Goal: Information Seeking & Learning: Learn about a topic

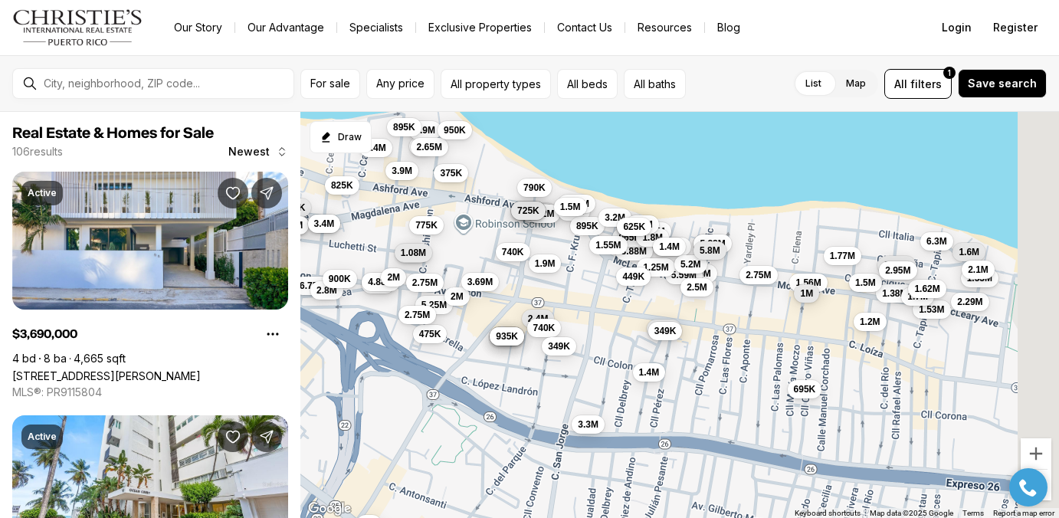
drag, startPoint x: 778, startPoint y: 353, endPoint x: 664, endPoint y: 353, distance: 114.2
click at [664, 353] on div "1.38M 318K 2.4M 1.2M 740K 1.9M 1.45M 1.38M 3.88M 1.2M 1.53M 940K 965K 895K 1.7M…" at bounding box center [680, 315] width 759 height 407
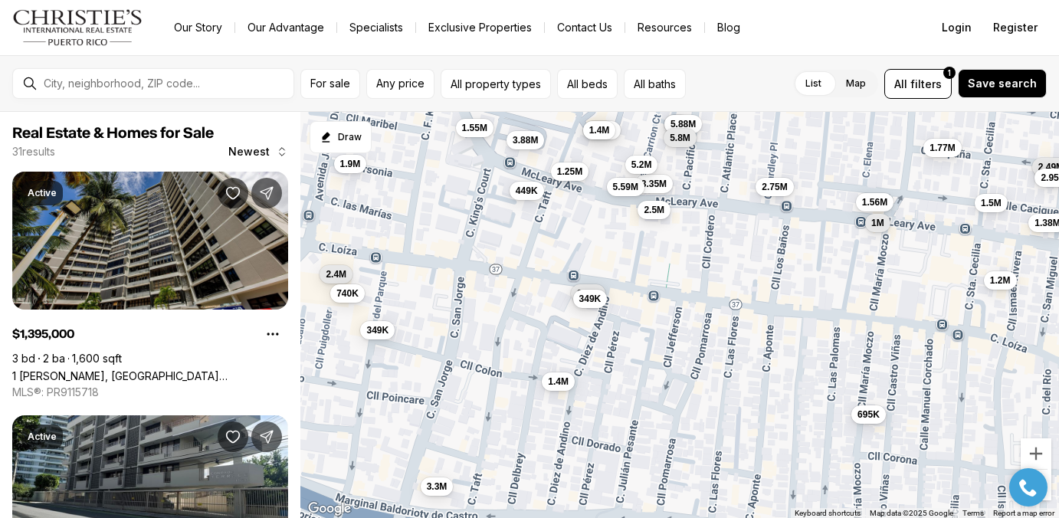
click at [659, 212] on span "2.5M" at bounding box center [654, 210] width 21 height 12
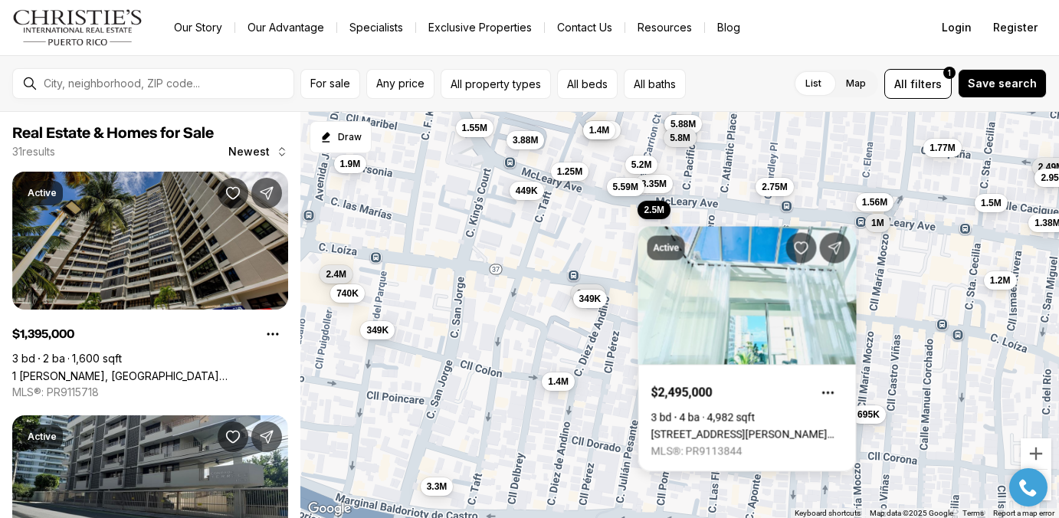
click at [602, 256] on div "2.4M 740K 1.9M 1.45M 1.38M 3.88M 940K 695K 3.35M 1.5M 2.49M 5.59M 1.25M 2.75M 1…" at bounding box center [680, 315] width 759 height 407
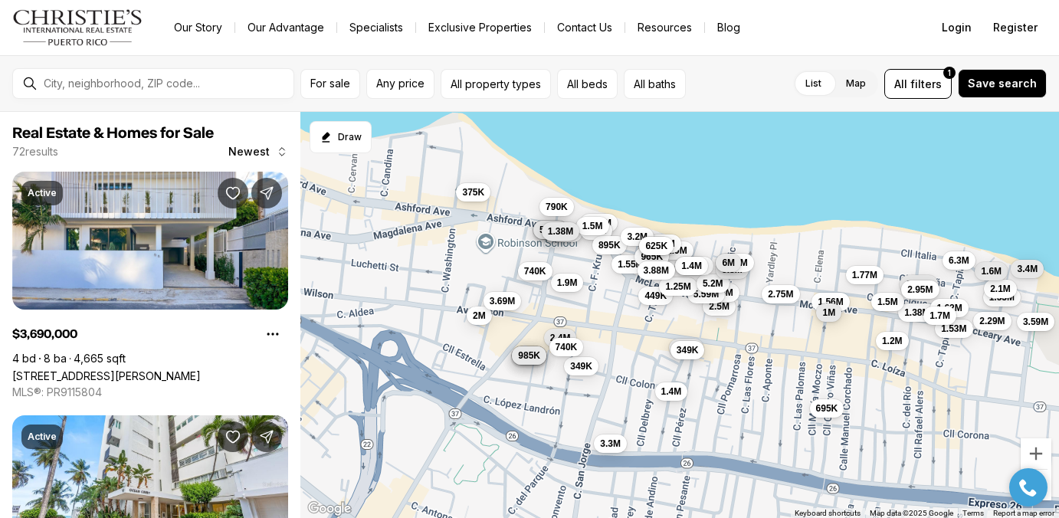
drag, startPoint x: 393, startPoint y: 238, endPoint x: 536, endPoint y: 294, distance: 153.2
click at [536, 294] on div "1.38M 349K 3.3M 1.4M 695K 1.56M 449K 1.9M 2.5M 940K 3.35M 1.5M 2.49M 5.59M 1.25…" at bounding box center [680, 315] width 759 height 407
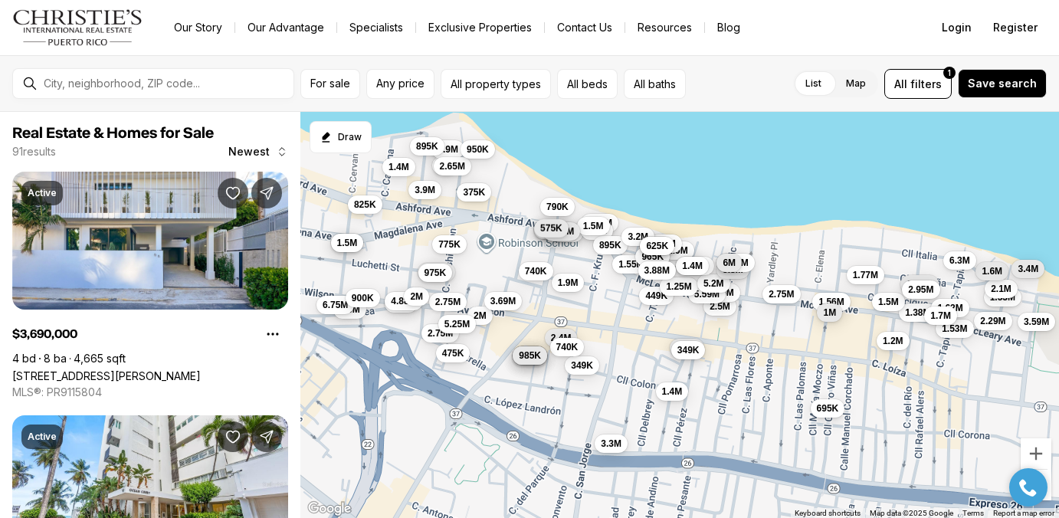
click at [551, 230] on span "575K" at bounding box center [551, 228] width 22 height 12
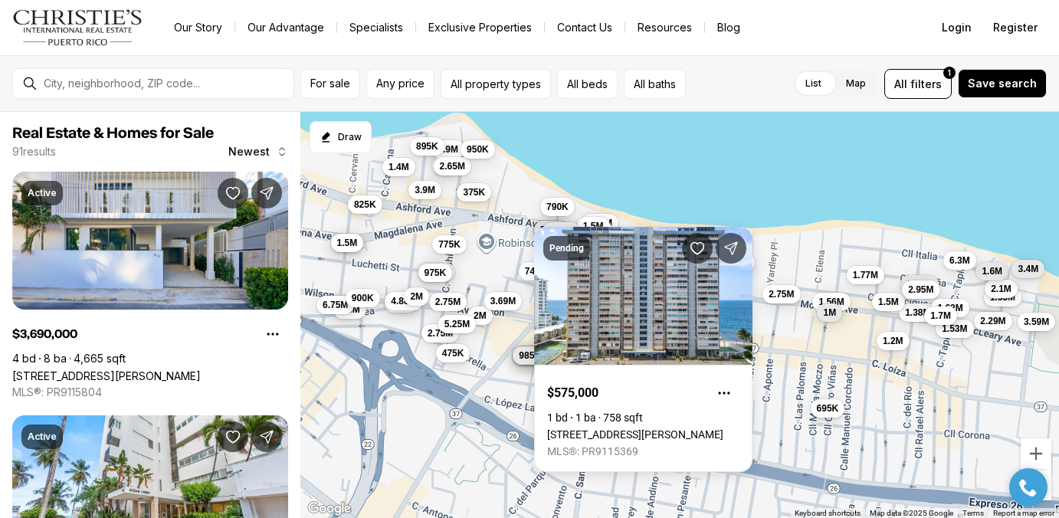
click at [514, 257] on div "1.38M 349K 3.3M 1.4M 695K 1.56M 449K 1.9M 2.5M 940K 3.35M 1.5M 2.49M 5.59M 1.25…" at bounding box center [680, 315] width 759 height 407
